Goal: Navigation & Orientation: Find specific page/section

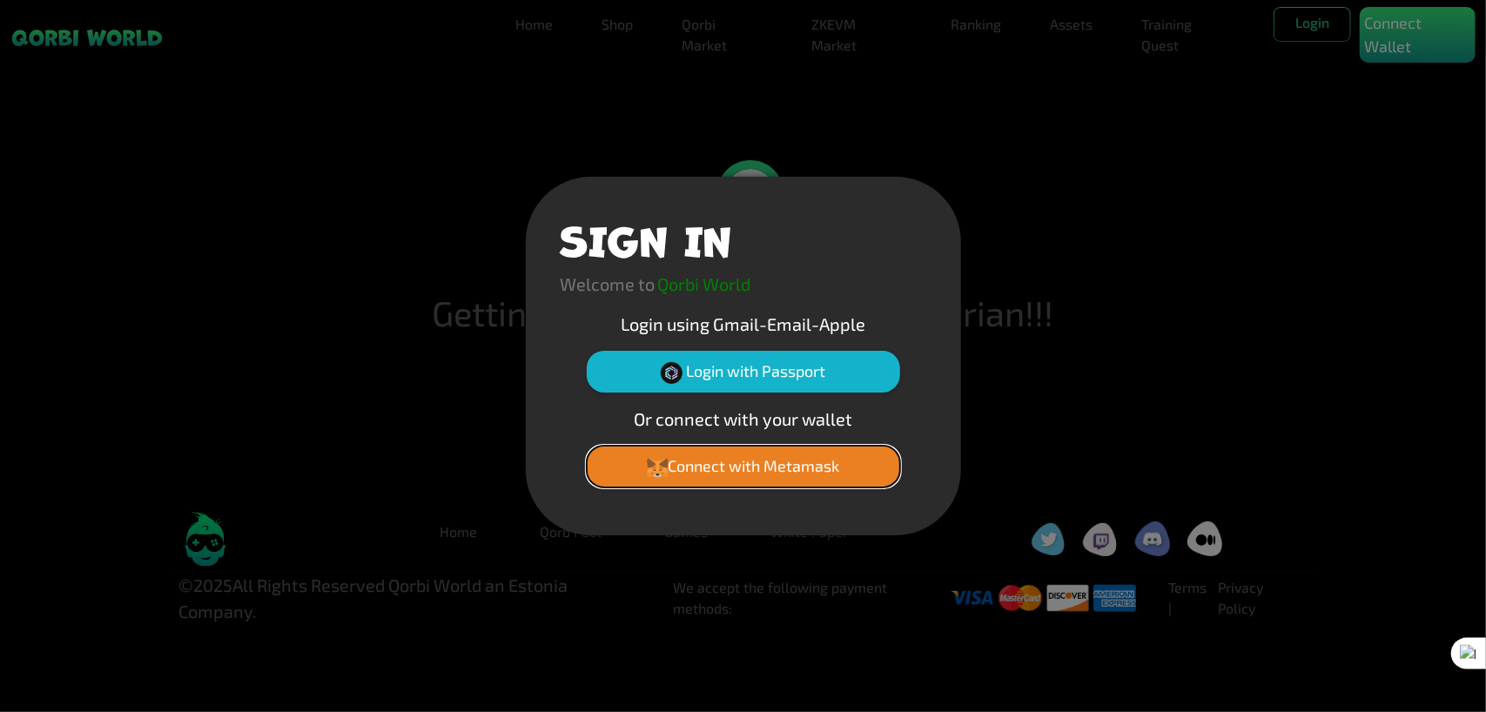
click at [709, 467] on button "Connect with Metamask" at bounding box center [743, 467] width 313 height 42
click at [752, 373] on button "Login with Passport" at bounding box center [743, 372] width 313 height 42
click at [743, 379] on button "Login with Passport" at bounding box center [743, 372] width 313 height 42
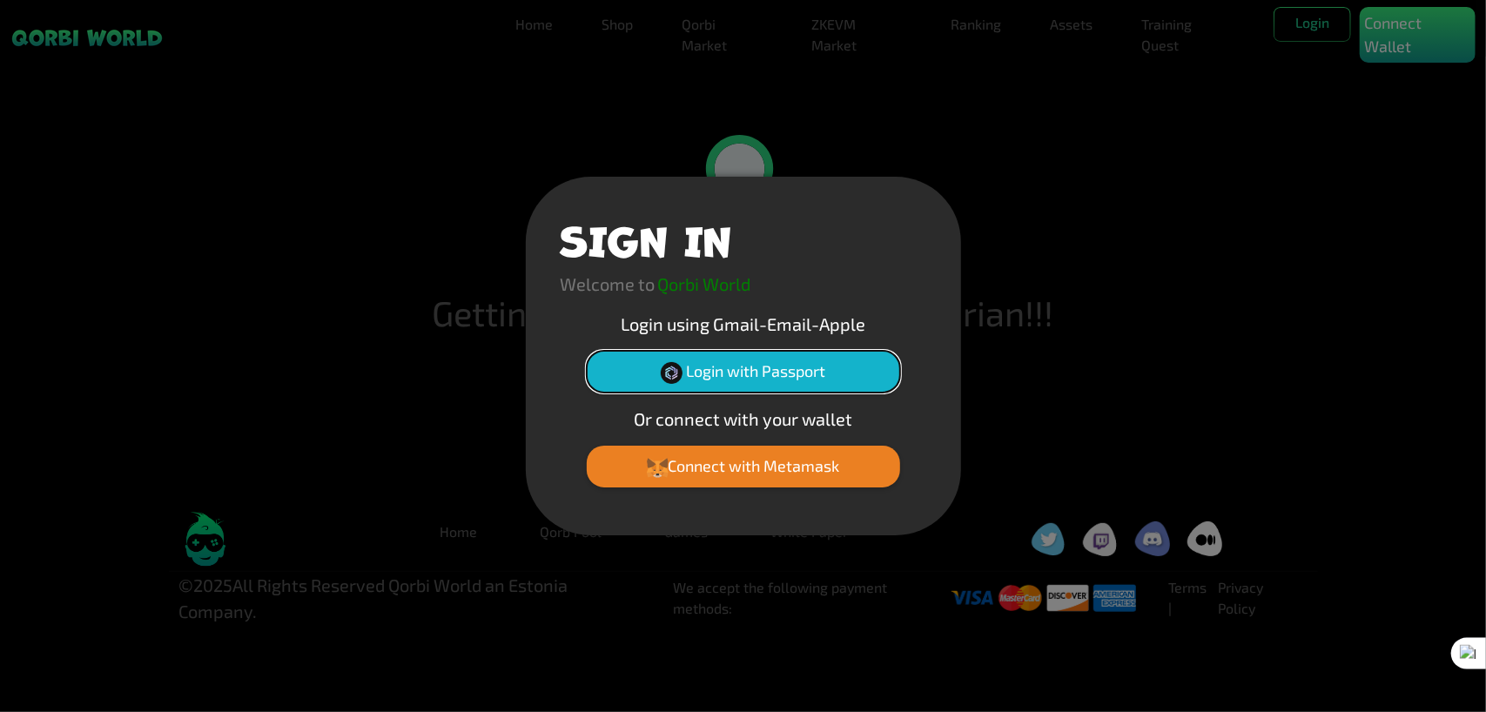
click at [778, 371] on button "Login with Passport" at bounding box center [743, 372] width 313 height 42
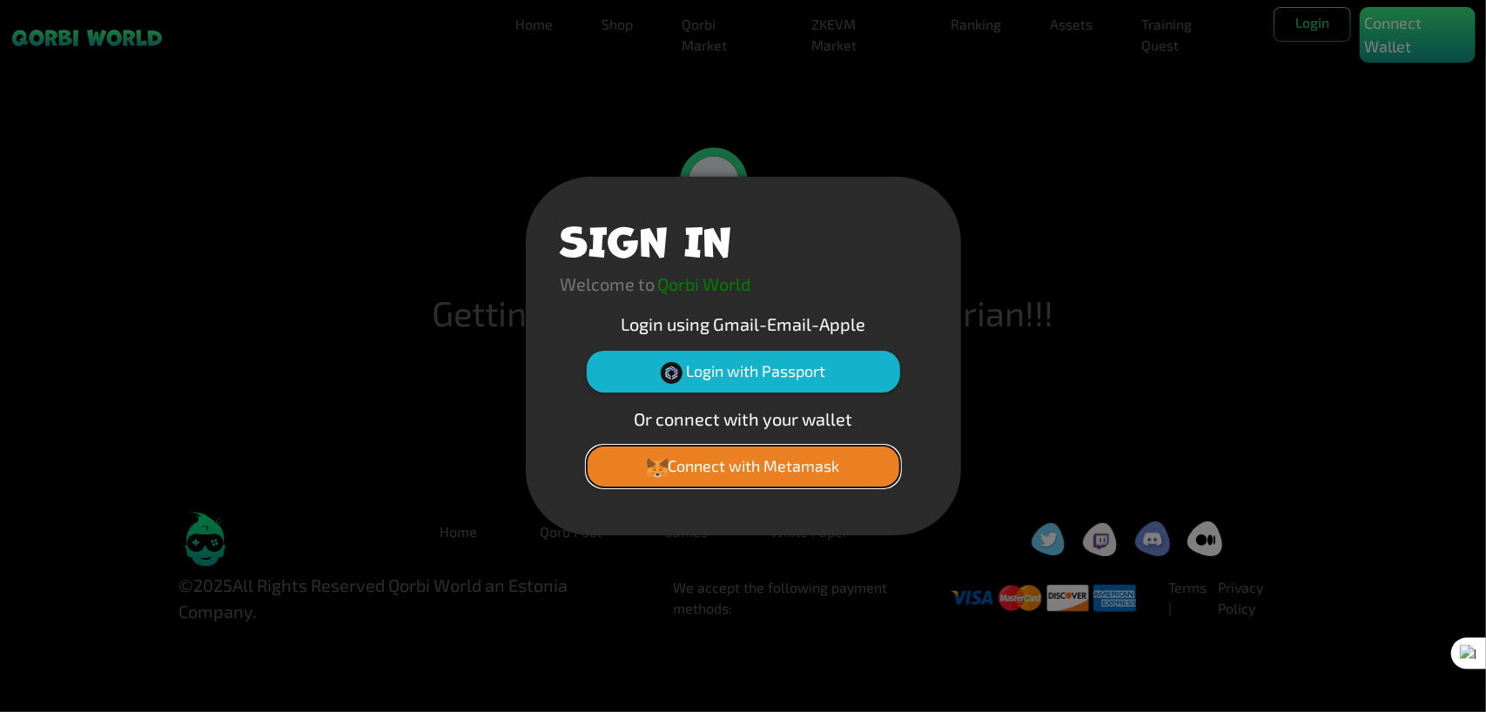
click at [758, 473] on button "Connect with Metamask" at bounding box center [743, 467] width 313 height 42
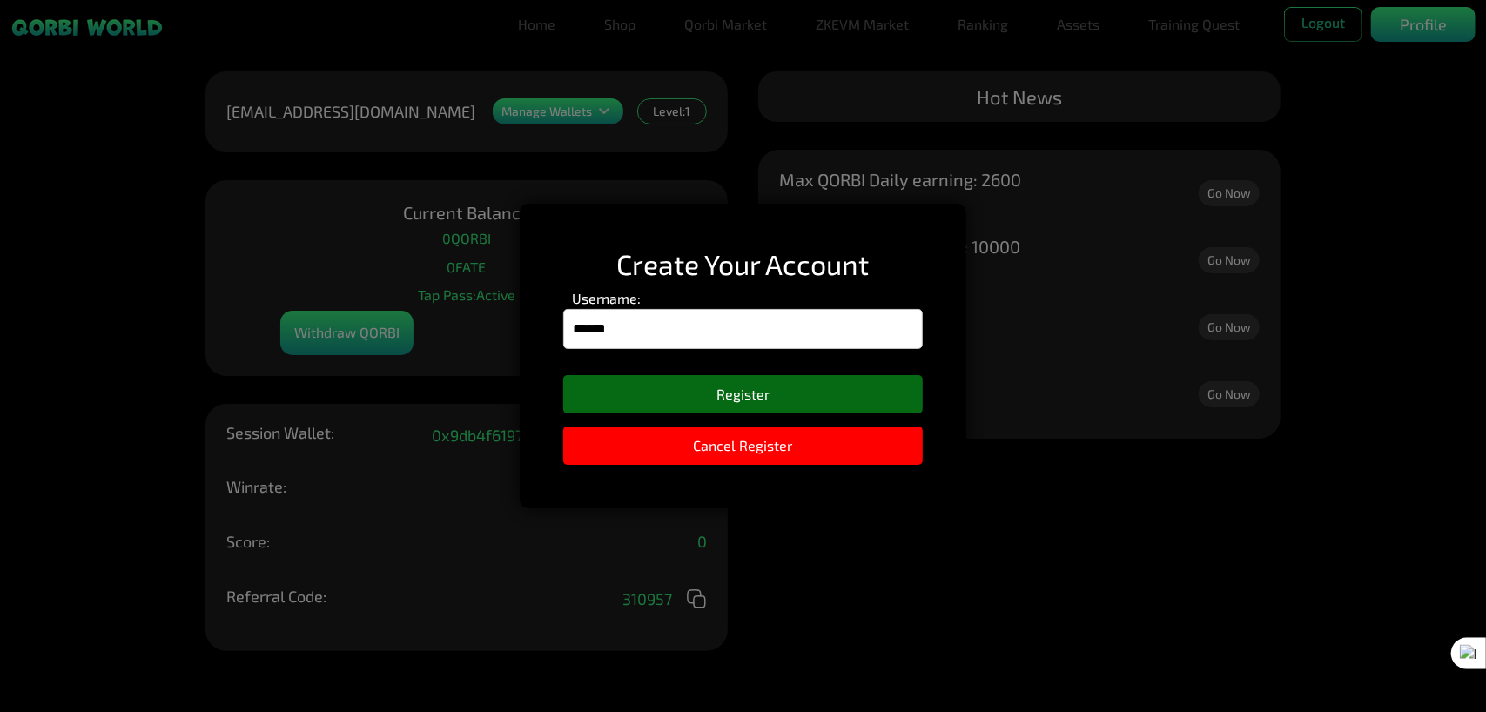
type input "******"
click at [771, 403] on button "Register" at bounding box center [742, 394] width 359 height 38
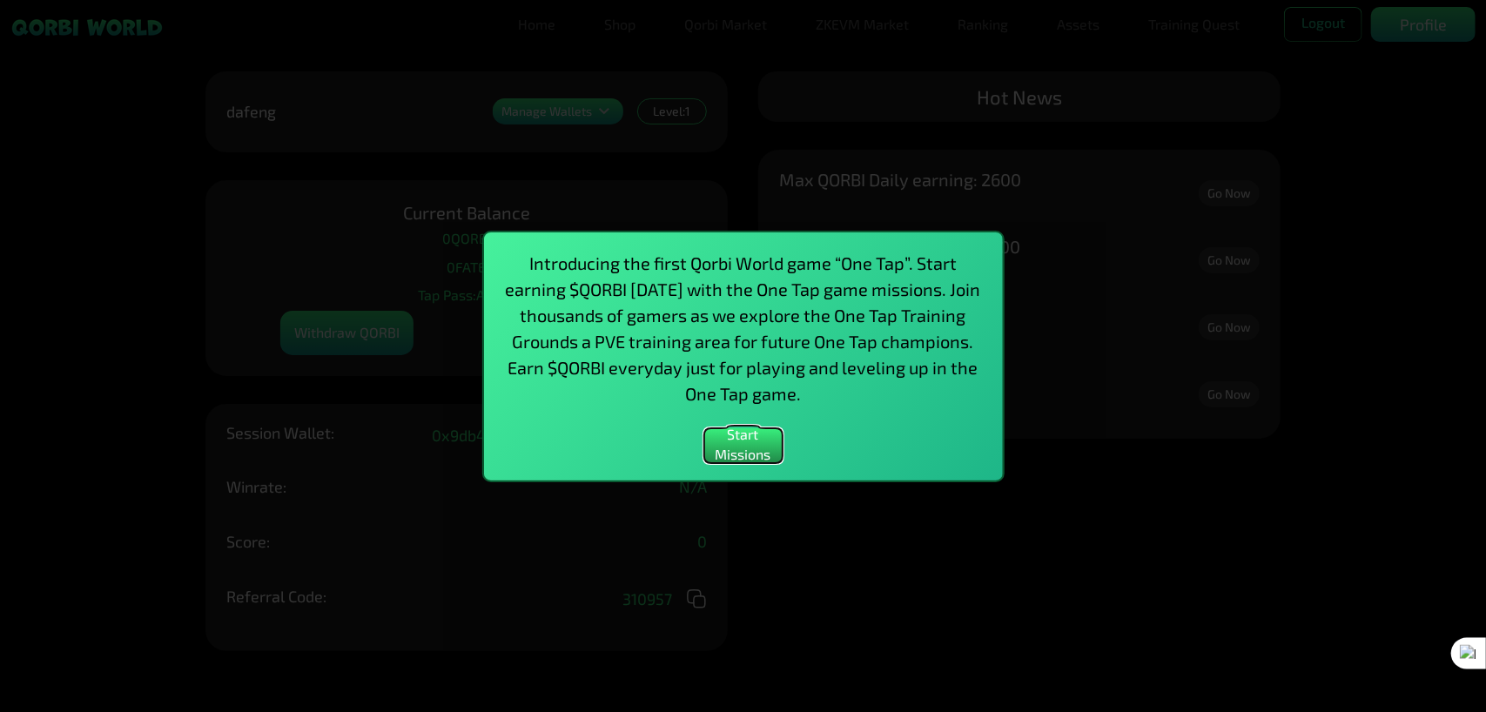
click at [749, 448] on button "Start Missions" at bounding box center [743, 445] width 78 height 35
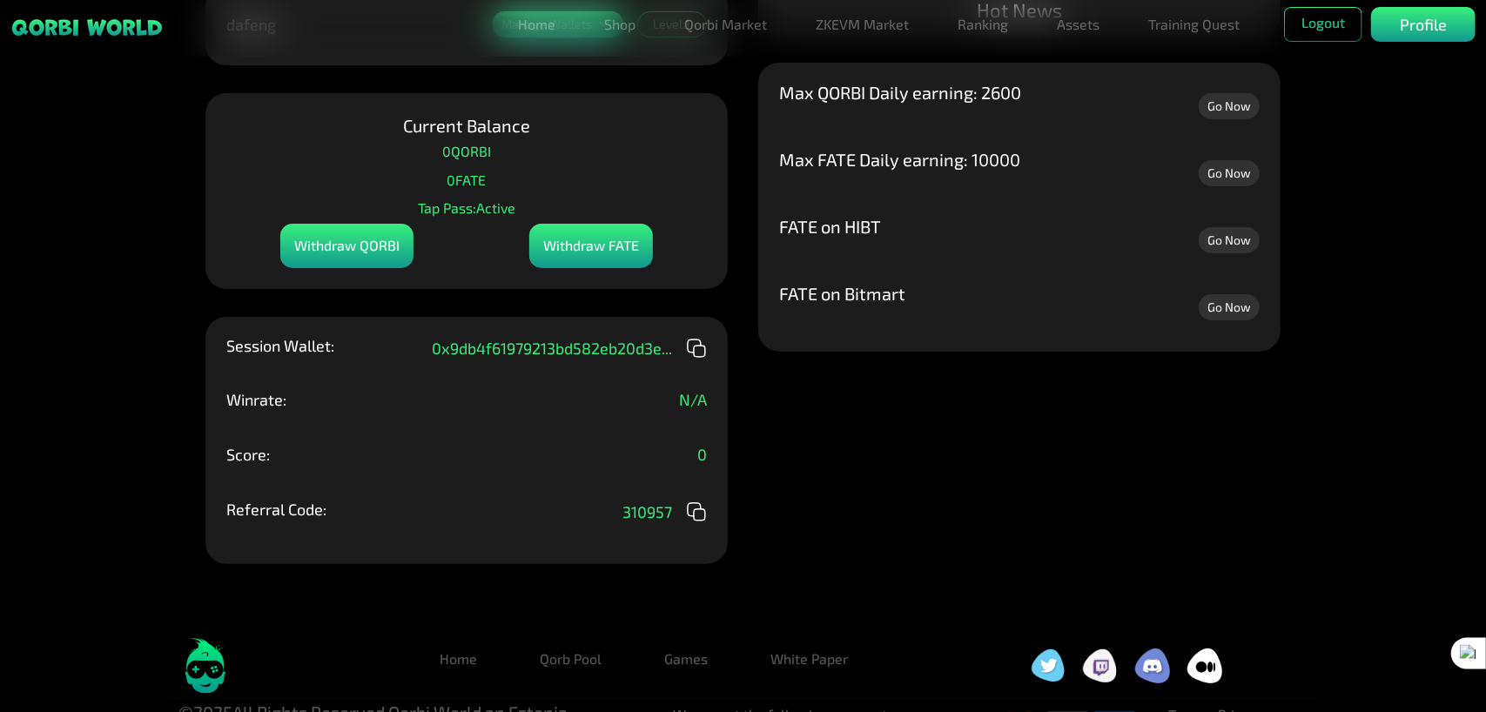
scroll to position [138, 0]
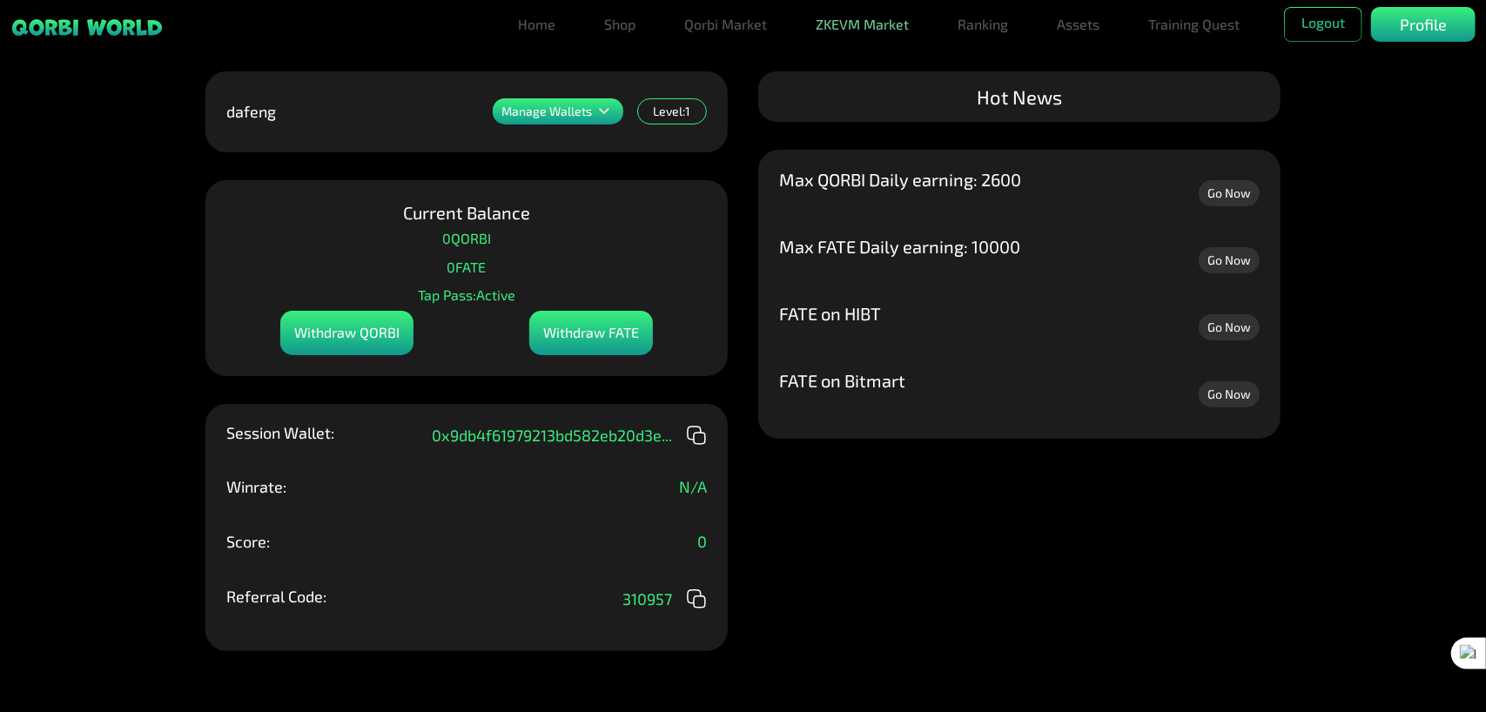
click at [860, 32] on link "ZKEVM Market" at bounding box center [862, 24] width 107 height 35
click at [1002, 34] on link "Ranking" at bounding box center [982, 24] width 64 height 35
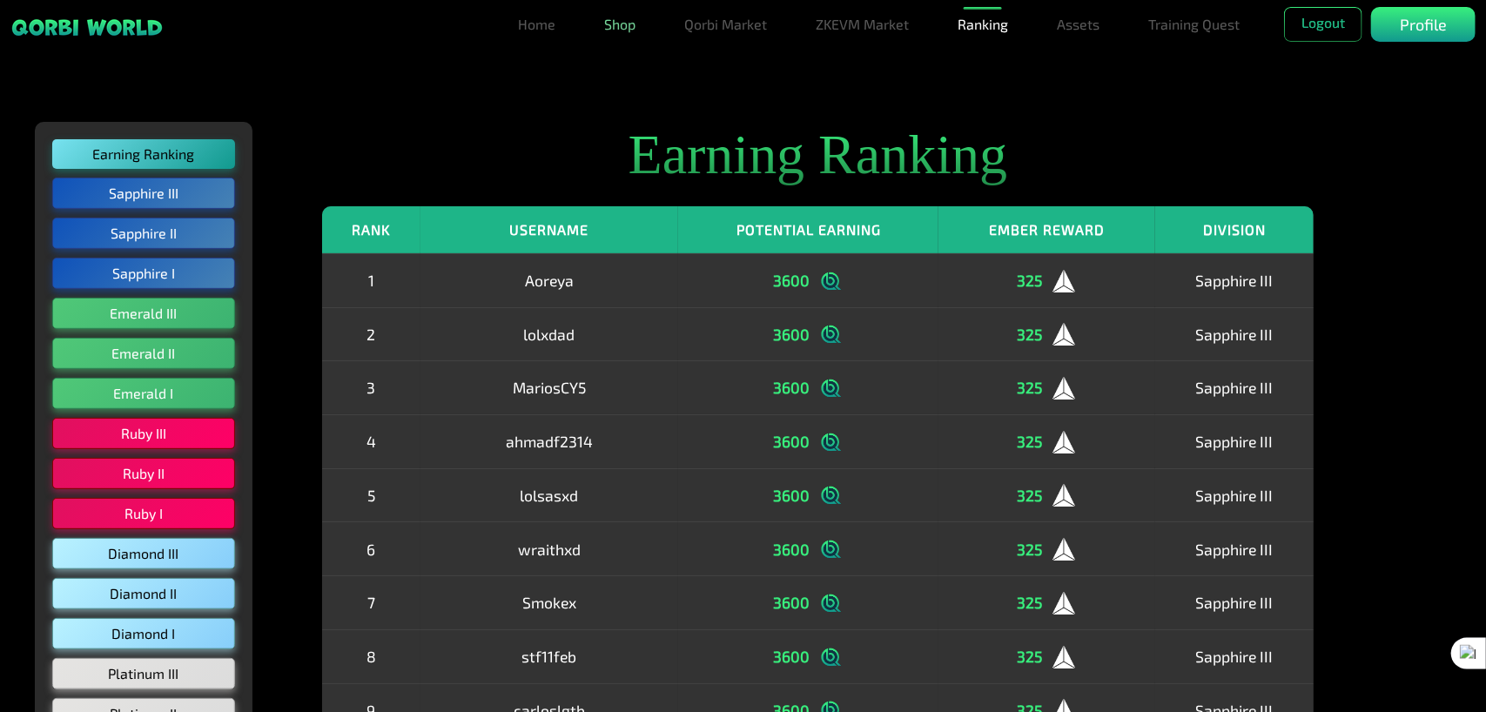
click at [611, 24] on link "Shop" at bounding box center [619, 24] width 45 height 35
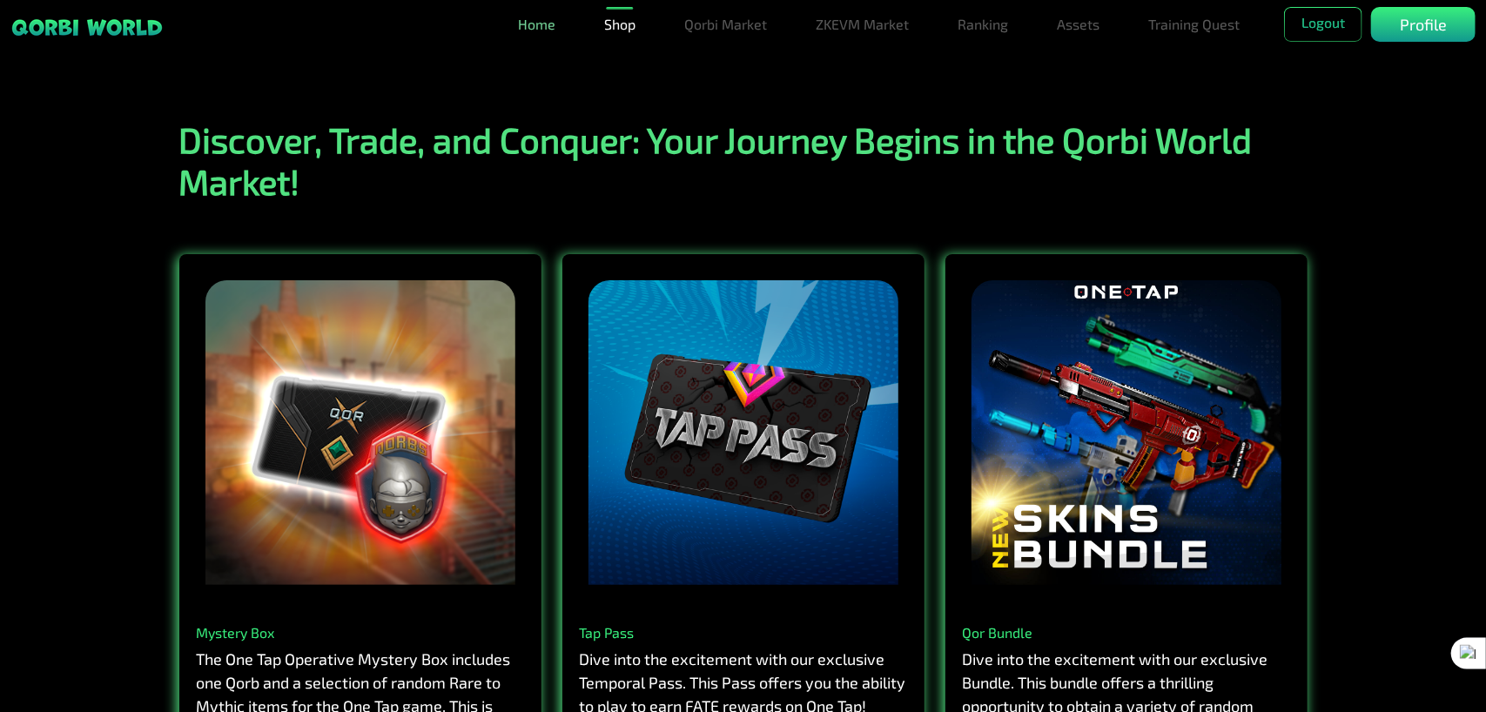
click at [541, 30] on link "Home" at bounding box center [536, 24] width 51 height 35
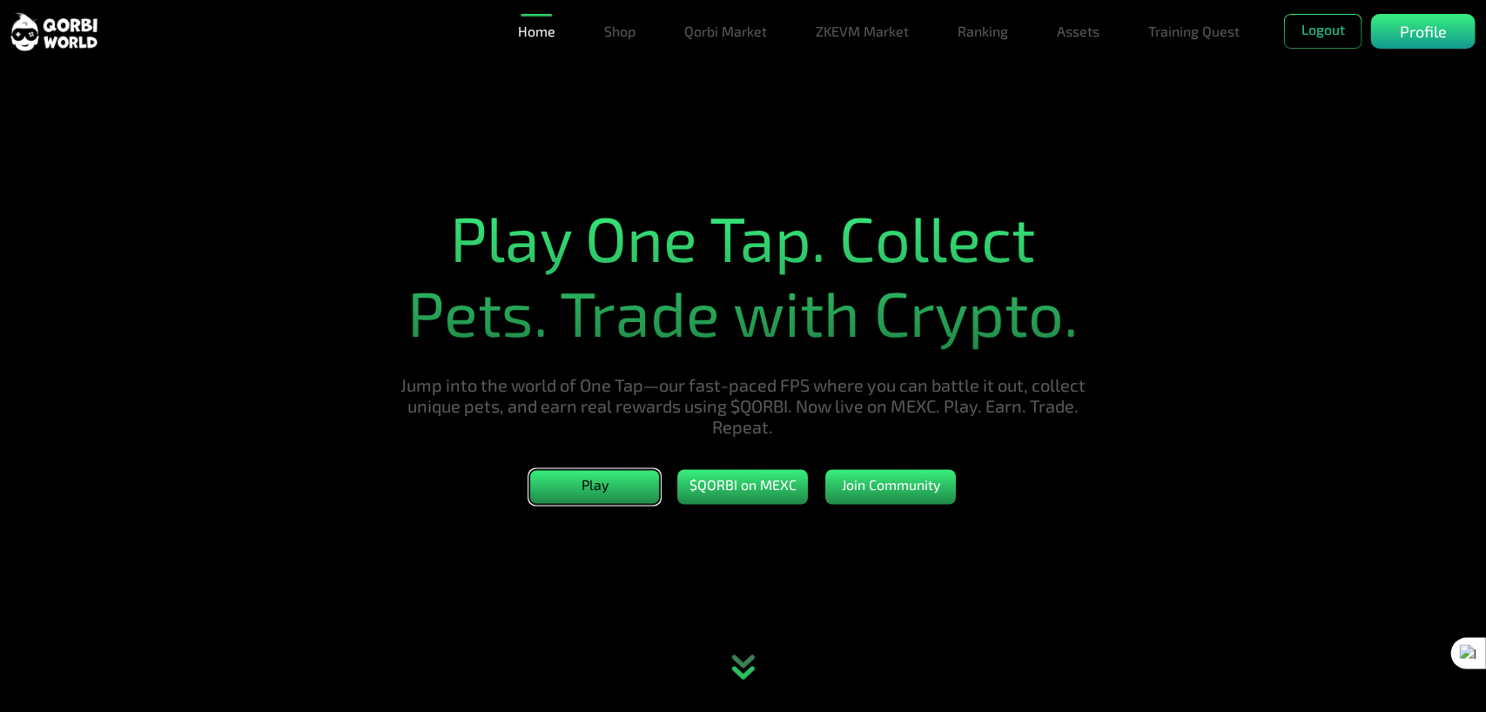
click at [609, 495] on button "Play" at bounding box center [595, 486] width 131 height 35
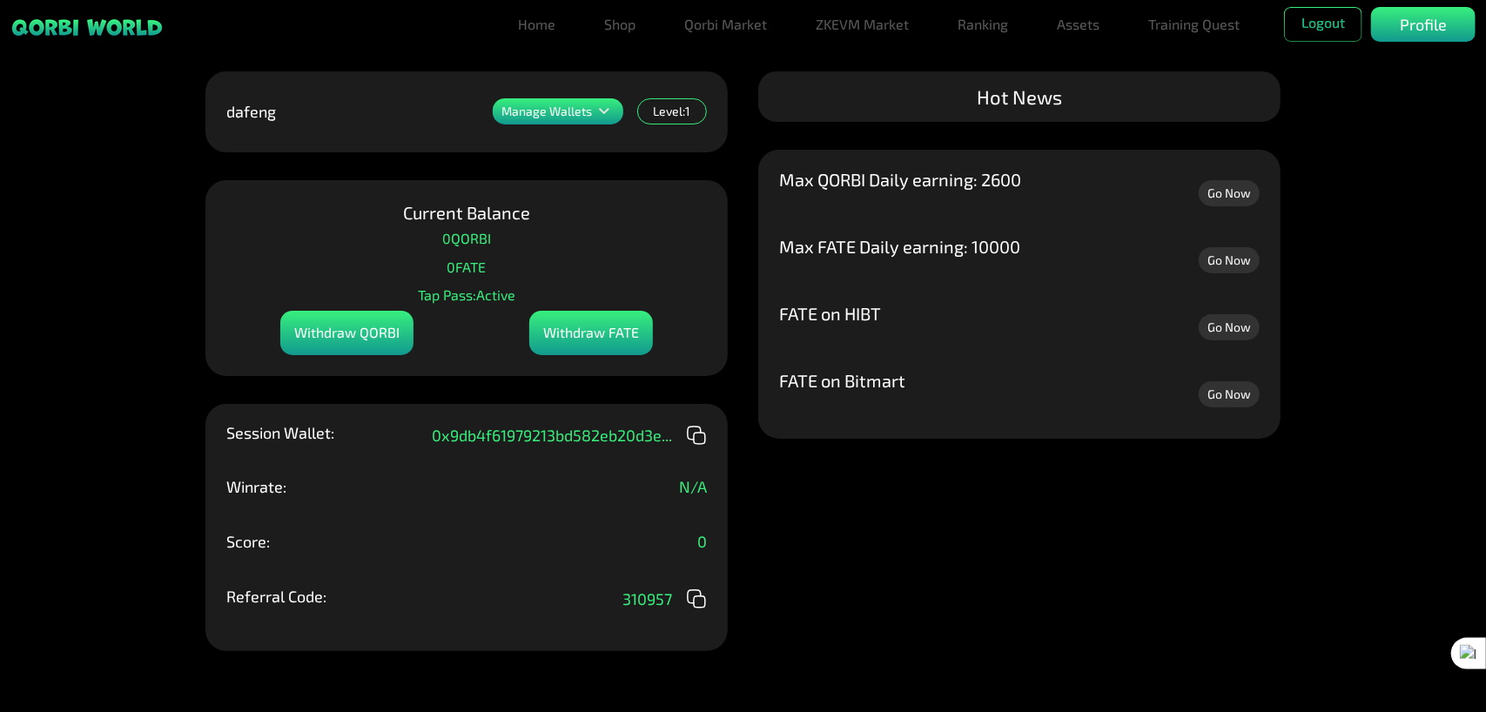
click at [1230, 191] on link "Go Now" at bounding box center [1228, 193] width 61 height 26
